Goal: Task Accomplishment & Management: Complete application form

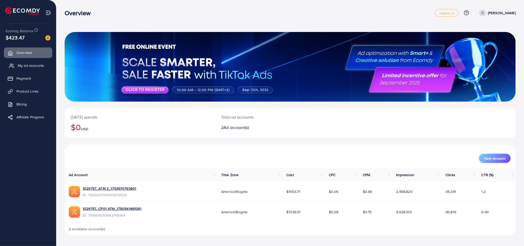
click at [24, 64] on span "My ad accounts" at bounding box center [31, 65] width 26 height 5
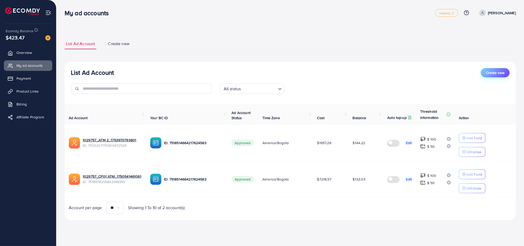
click at [489, 71] on span "Create new" at bounding box center [495, 72] width 19 height 5
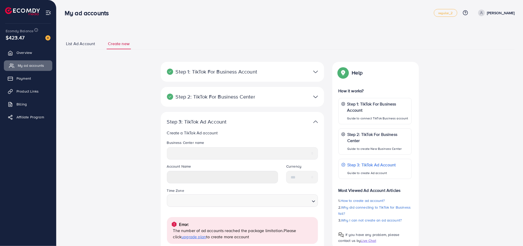
click at [29, 63] on span "My ad accounts" at bounding box center [31, 65] width 26 height 5
click at [28, 66] on span "My ad accounts" at bounding box center [31, 65] width 26 height 5
click at [74, 45] on span "List Ad Account" at bounding box center [80, 44] width 29 height 6
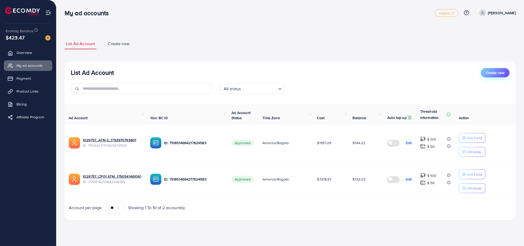
click at [489, 75] on button "Create new" at bounding box center [495, 72] width 29 height 9
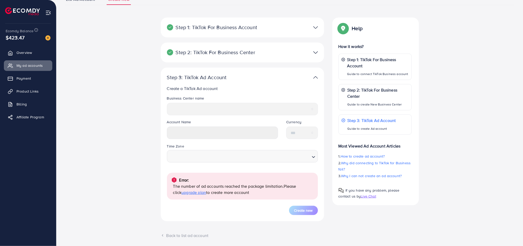
scroll to position [64, 0]
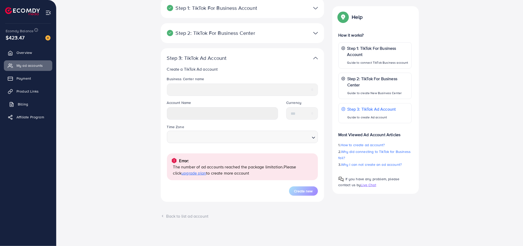
click at [25, 103] on span "Billing" at bounding box center [23, 103] width 10 height 5
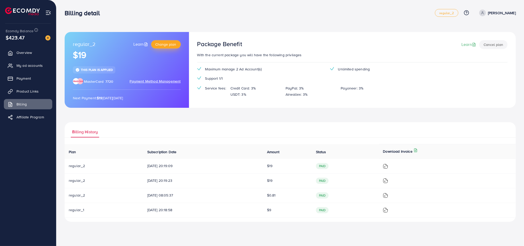
click at [166, 44] on span "Change plan" at bounding box center [165, 44] width 21 height 5
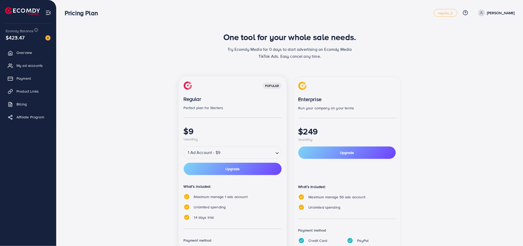
click at [215, 151] on div "1 Ad Account - $9" at bounding box center [229, 152] width 90 height 9
click at [201, 186] on div "popular Regular Perfect plan for Starters $29 \monthly 3 Ad Account - $29 Loadi…" at bounding box center [232, 174] width 108 height 197
click at [209, 169] on button "Upgrade" at bounding box center [233, 168] width 98 height 12
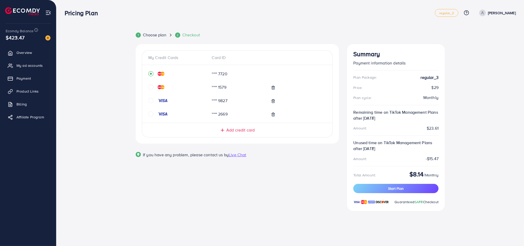
click at [150, 102] on icon "circle" at bounding box center [150, 100] width 5 height 5
click at [401, 188] on span "Start Plan" at bounding box center [396, 188] width 16 height 5
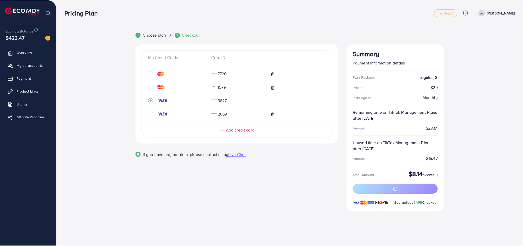
scroll to position [6, 0]
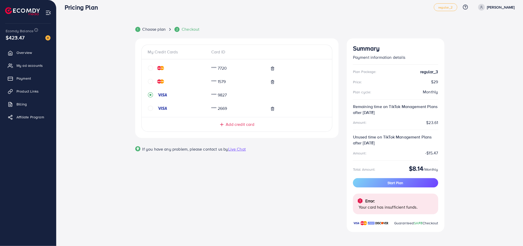
click at [151, 108] on icon "circle" at bounding box center [150, 108] width 5 height 5
click at [405, 183] on button "Start Plan" at bounding box center [395, 182] width 85 height 9
click at [150, 94] on icon "circle" at bounding box center [150, 94] width 5 height 5
click at [402, 184] on span "Start Plan" at bounding box center [395, 182] width 16 height 5
click at [397, 183] on span "Start Plan" at bounding box center [395, 182] width 16 height 5
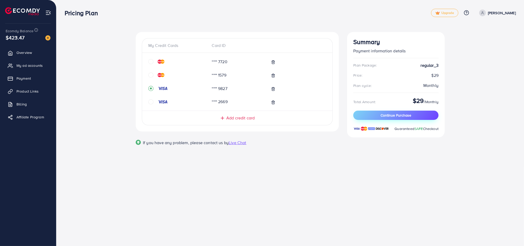
click at [376, 114] on button "Continue Purchase" at bounding box center [395, 114] width 85 height 9
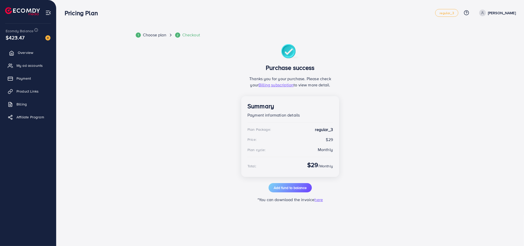
click at [28, 51] on span "Overview" at bounding box center [25, 52] width 15 height 5
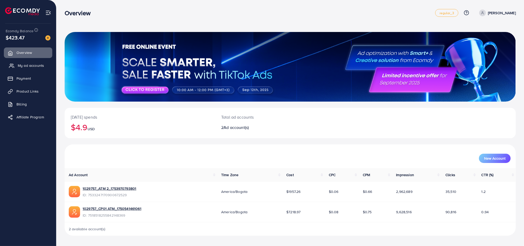
click at [21, 64] on span "My ad accounts" at bounding box center [31, 65] width 26 height 5
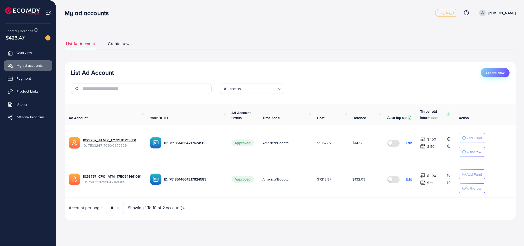
click at [497, 72] on span "Create new" at bounding box center [495, 72] width 19 height 5
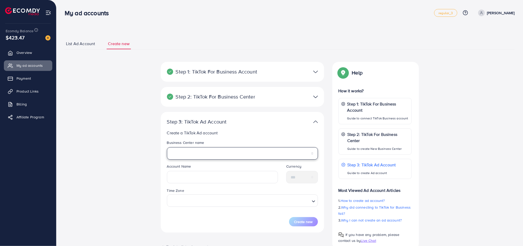
click at [200, 151] on select "**********" at bounding box center [242, 153] width 151 height 12
select select "**********"
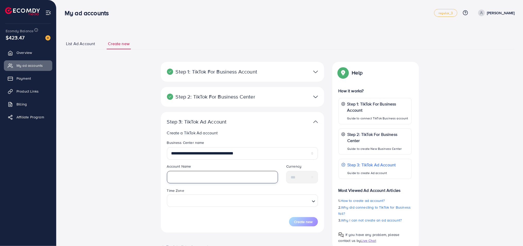
click at [201, 177] on input "text" at bounding box center [222, 177] width 111 height 12
type input "******"
click at [198, 199] on input "Search for option" at bounding box center [239, 200] width 140 height 10
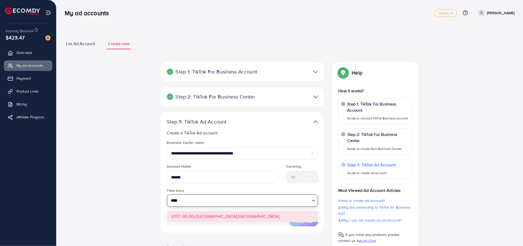
type input "****"
click at [209, 214] on form "**********" at bounding box center [242, 183] width 151 height 86
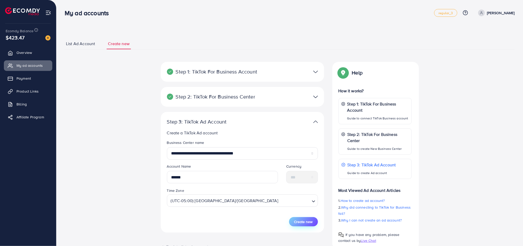
click at [300, 220] on span "Create new" at bounding box center [303, 221] width 19 height 5
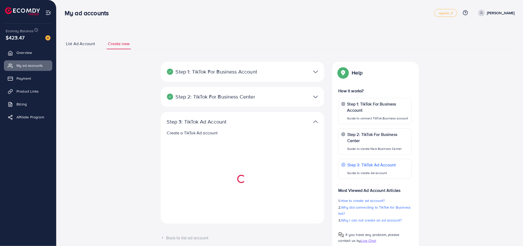
select select
